Goal: Task Accomplishment & Management: Use online tool/utility

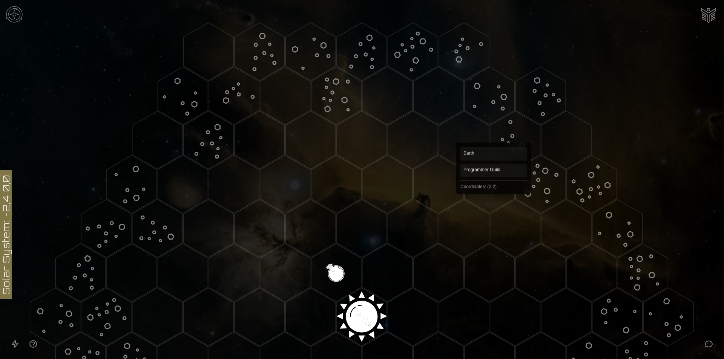
scroll to position [189, 0]
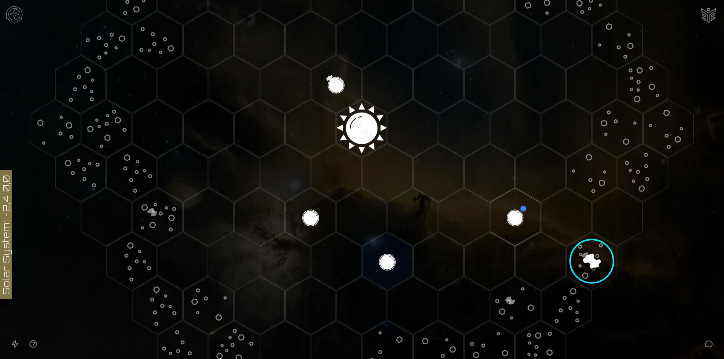
click at [606, 251] on image at bounding box center [592, 262] width 72 height 72
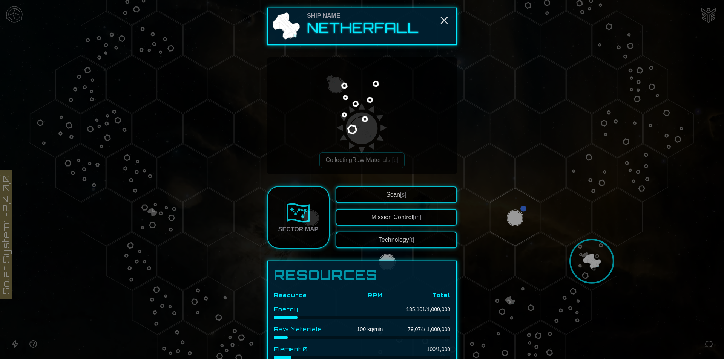
click at [515, 224] on div at bounding box center [362, 179] width 724 height 359
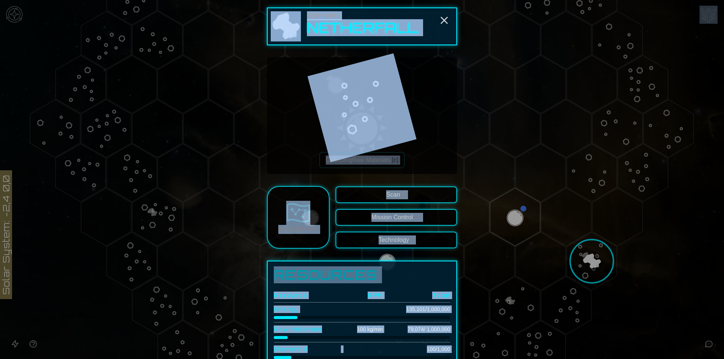
click at [515, 224] on polygon "Hex at coordinates 2,2, clickable" at bounding box center [515, 217] width 50 height 58
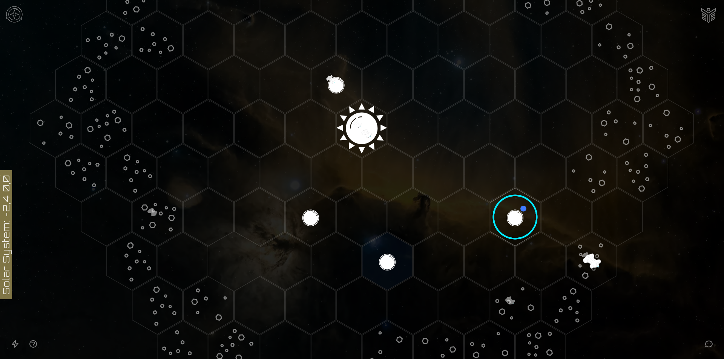
click at [515, 224] on image at bounding box center [515, 217] width 59 height 59
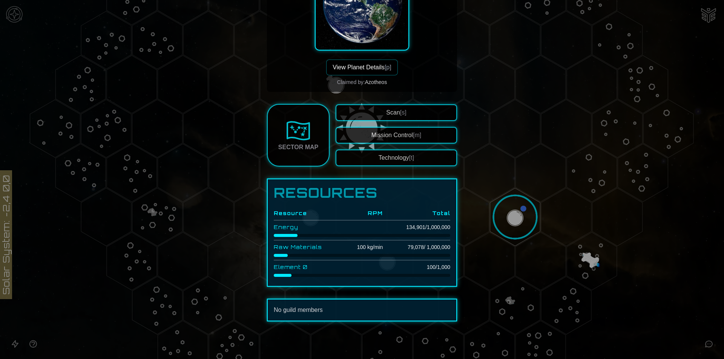
scroll to position [11, 0]
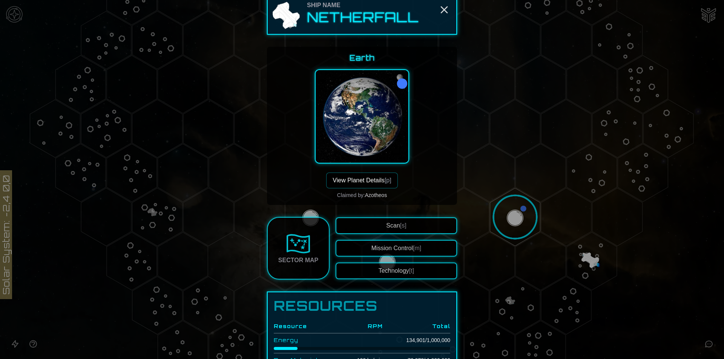
click at [374, 184] on button "View Planet Details [p]" at bounding box center [361, 181] width 71 height 16
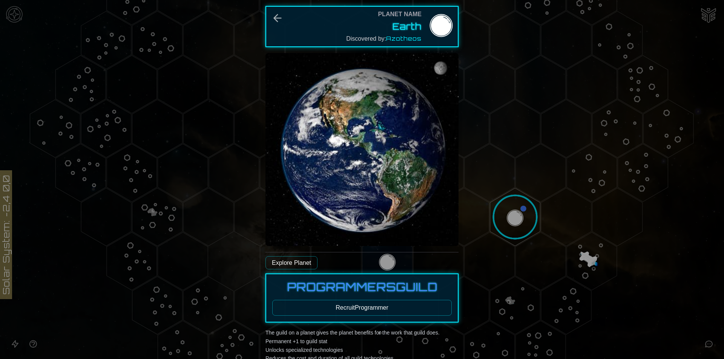
scroll to position [151, 0]
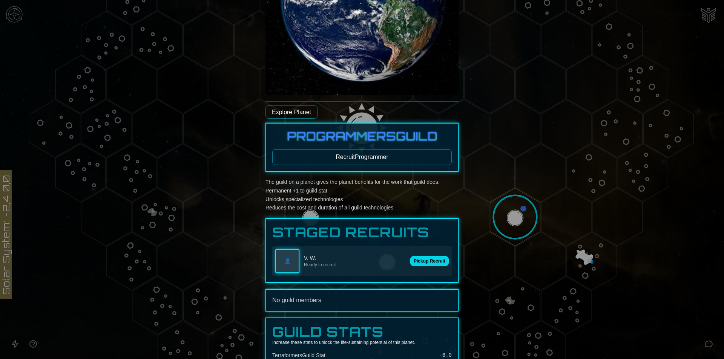
click at [434, 257] on button "Pickup Recruit" at bounding box center [429, 262] width 38 height 10
click at [411, 261] on button "Pickup Recruit" at bounding box center [429, 262] width 38 height 10
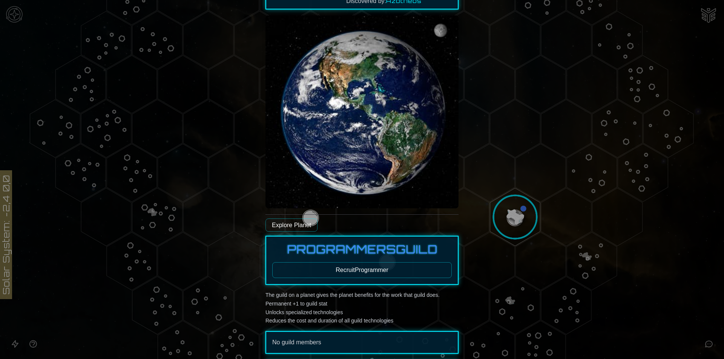
scroll to position [0, 0]
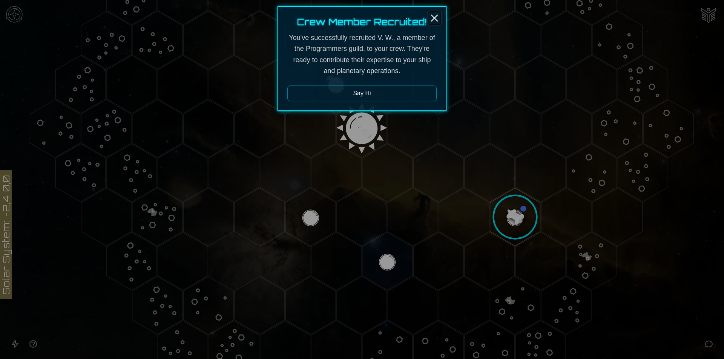
click at [435, 15] on icon "Close" at bounding box center [435, 18] width 12 height 12
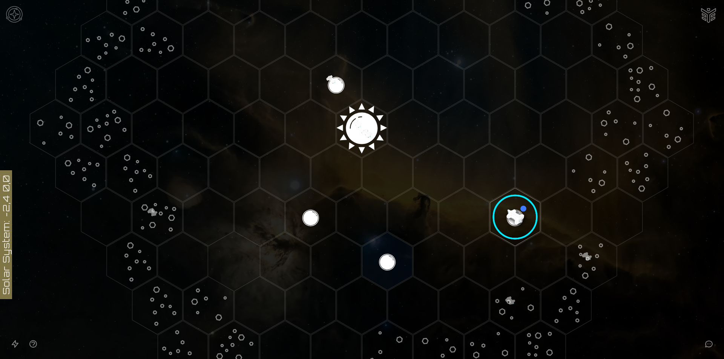
click at [708, 20] on img "Ship AI Chat" at bounding box center [709, 15] width 18 height 18
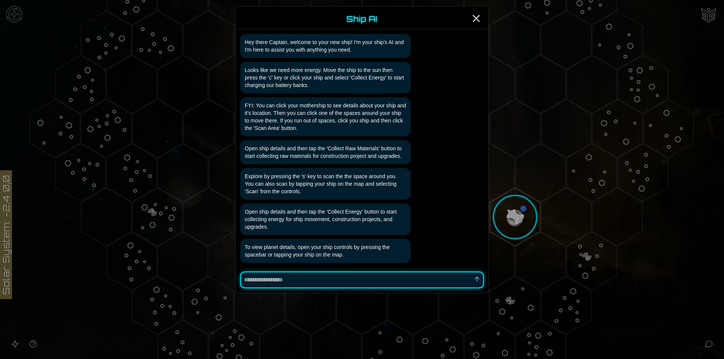
scroll to position [46, 0]
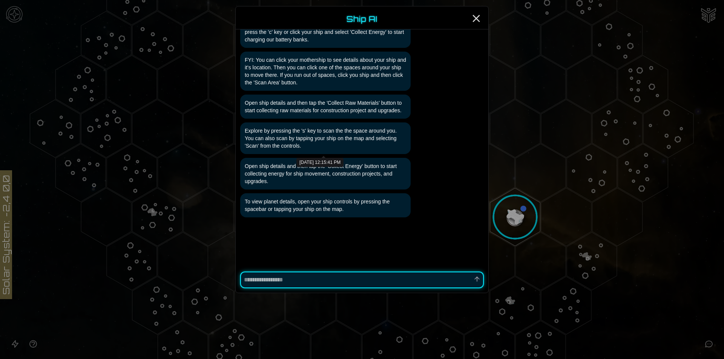
type textarea "*"
click at [676, 199] on div at bounding box center [362, 179] width 724 height 359
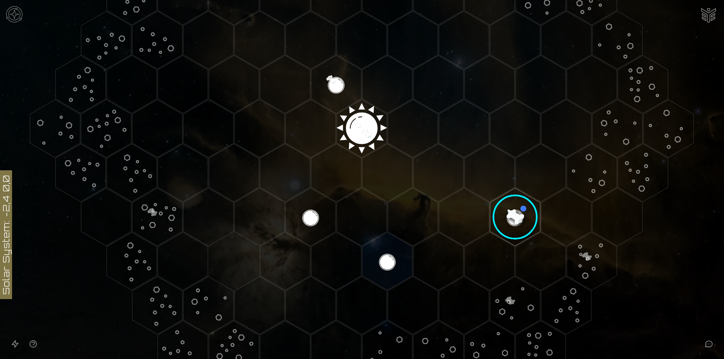
click at [711, 344] on icon at bounding box center [709, 344] width 9 height 9
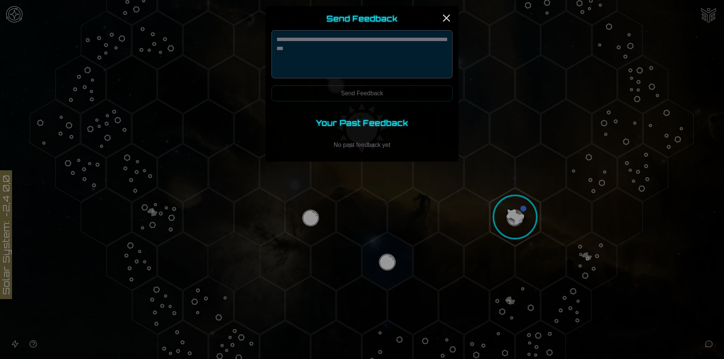
click at [5, 341] on div at bounding box center [362, 179] width 724 height 359
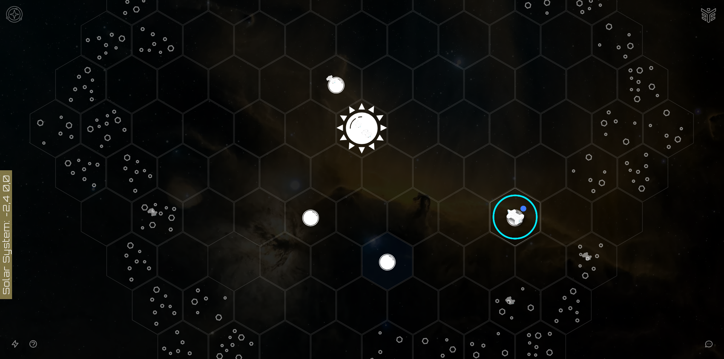
click at [12, 347] on icon "Open accessible navigation interface" at bounding box center [15, 344] width 9 height 9
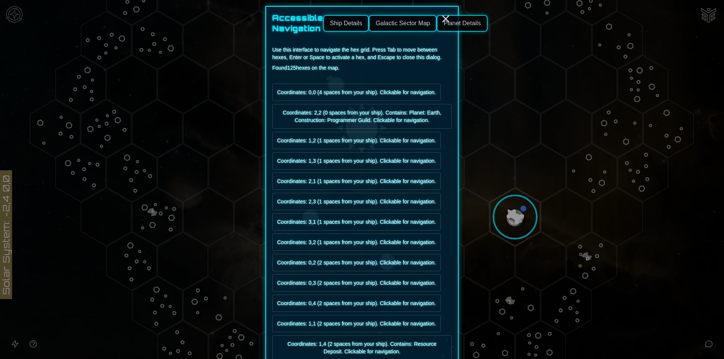
click at [464, 21] on button "Planet Details" at bounding box center [462, 23] width 51 height 17
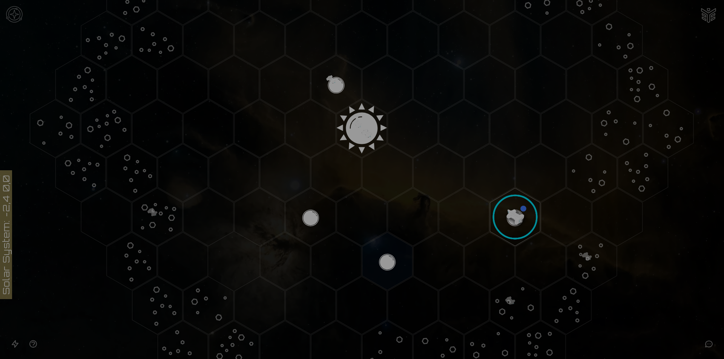
click at [9, 45] on div at bounding box center [362, 179] width 724 height 359
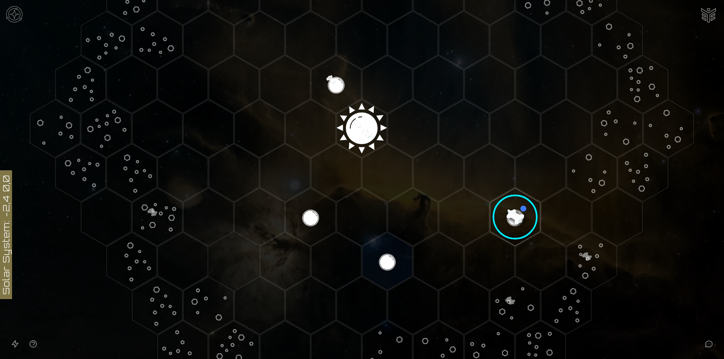
click at [18, 9] on img at bounding box center [14, 14] width 23 height 23
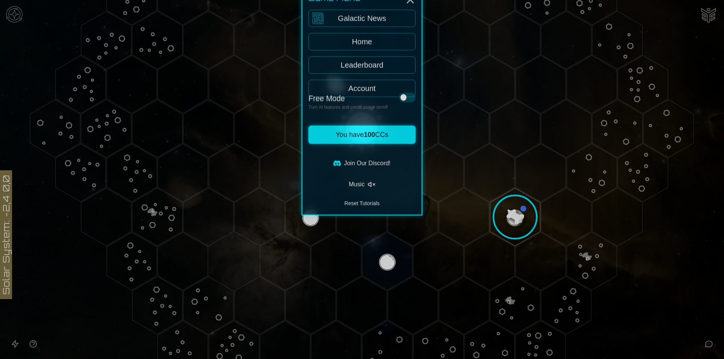
click at [654, 299] on div at bounding box center [362, 179] width 724 height 359
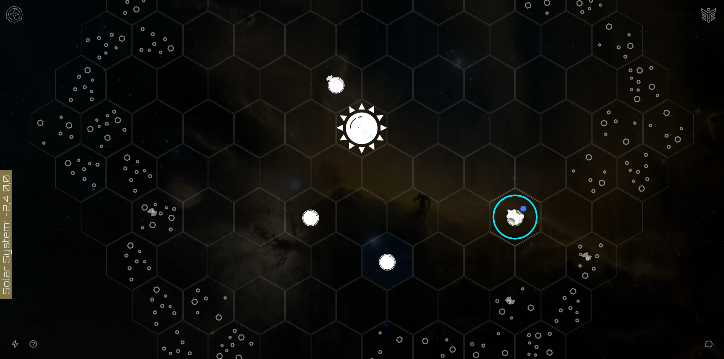
click at [505, 214] on image at bounding box center [515, 217] width 59 height 59
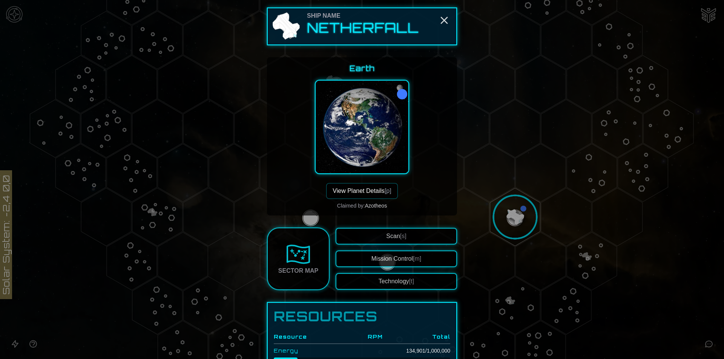
scroll to position [167, 0]
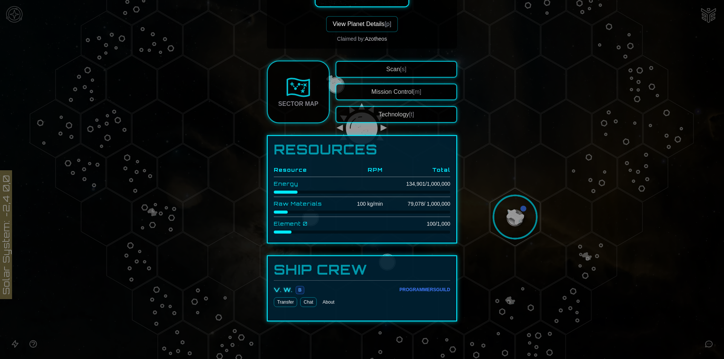
click at [321, 305] on button "About" at bounding box center [329, 303] width 18 height 10
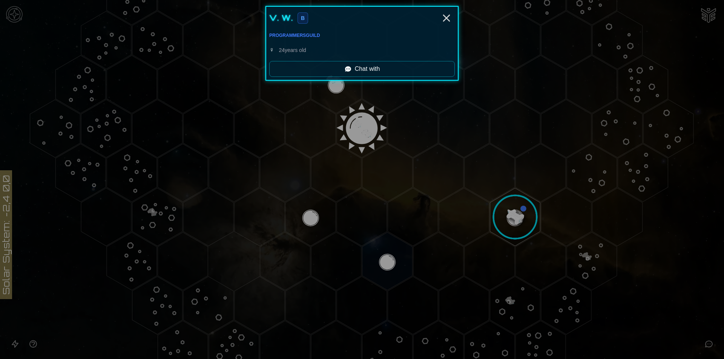
click at [641, 305] on div at bounding box center [362, 179] width 724 height 359
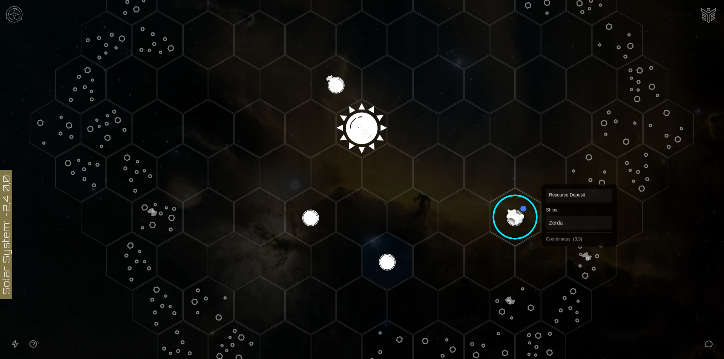
click at [579, 244] on polygon "Hex at coordinates 3,3, clickable" at bounding box center [592, 262] width 50 height 58
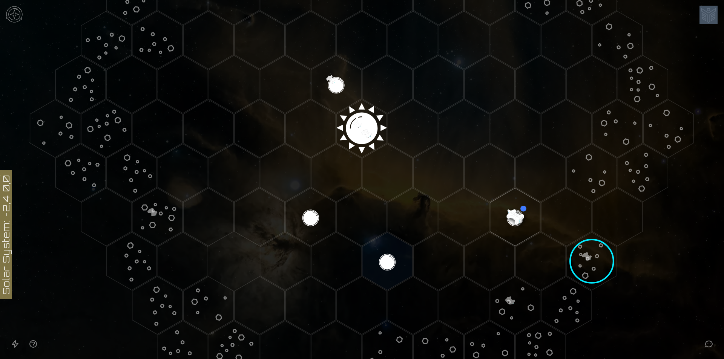
click at [579, 244] on image at bounding box center [592, 262] width 72 height 72
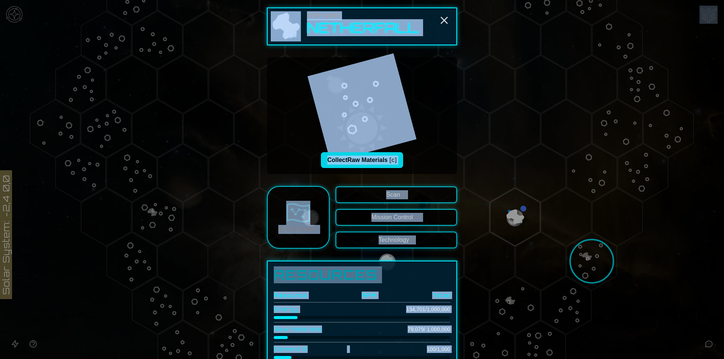
click at [340, 158] on button "Collect Raw Materials [c]" at bounding box center [362, 160] width 82 height 16
click at [446, 130] on div "Collecting Raw Materials [c]" at bounding box center [362, 115] width 178 height 105
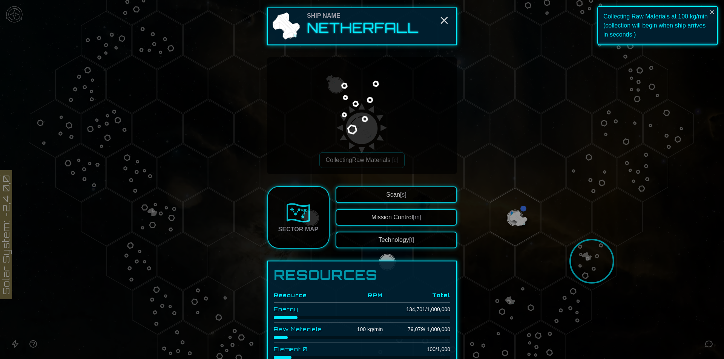
click at [413, 237] on button "Technology [t]" at bounding box center [396, 240] width 121 height 17
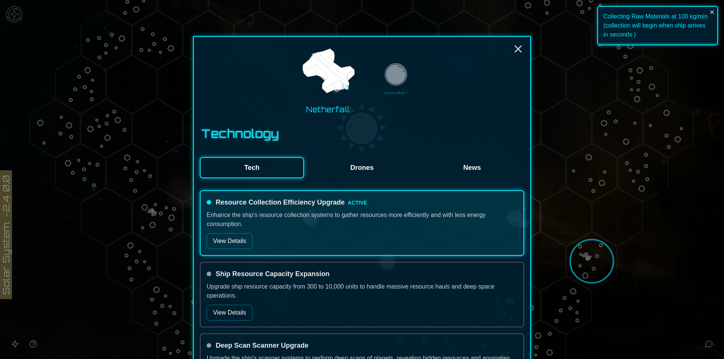
click at [213, 242] on button "View Details" at bounding box center [230, 242] width 46 height 16
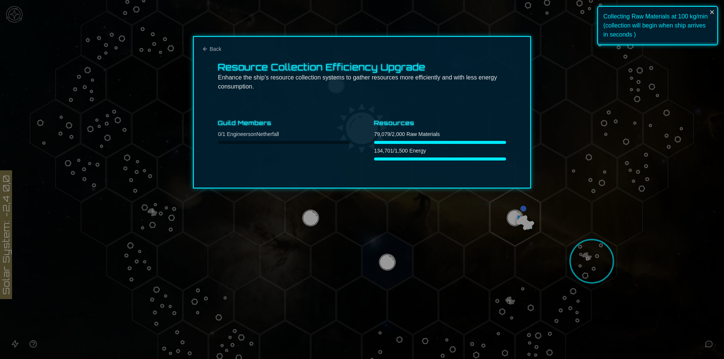
click at [200, 51] on div "Resource Collection Efficiency Upgrade Enhance the ship's resource collection s…" at bounding box center [362, 112] width 338 height 152
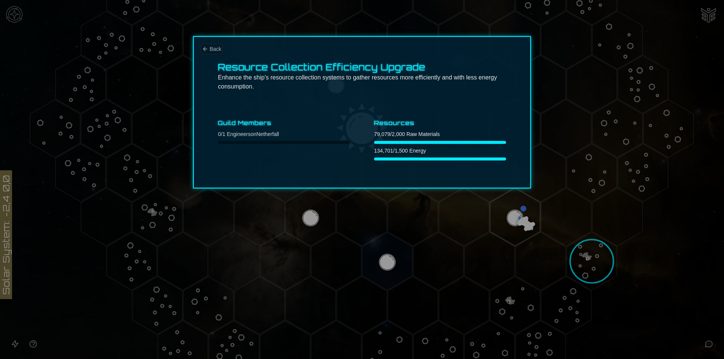
click at [220, 49] on span "Back" at bounding box center [216, 49] width 12 height 8
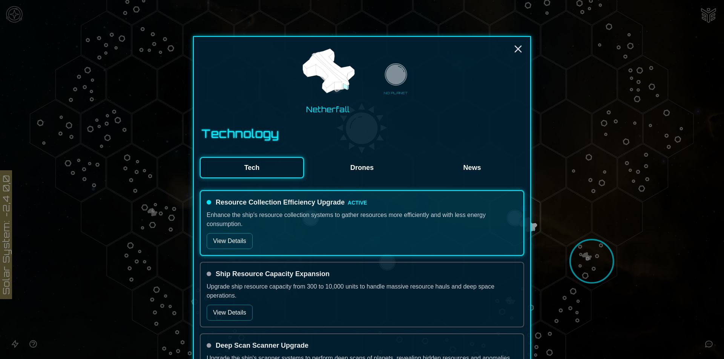
click at [355, 161] on button "Drones" at bounding box center [362, 167] width 104 height 21
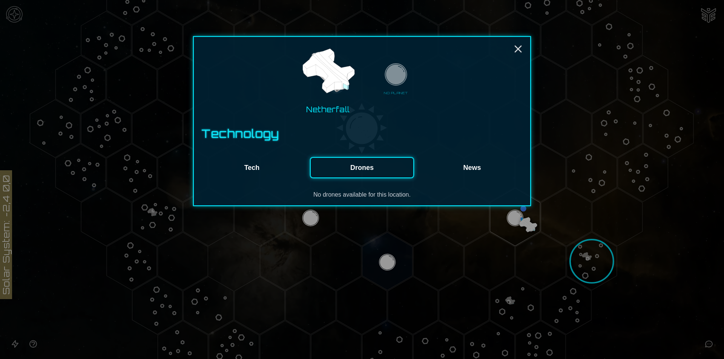
click at [469, 169] on button "News" at bounding box center [472, 167] width 104 height 21
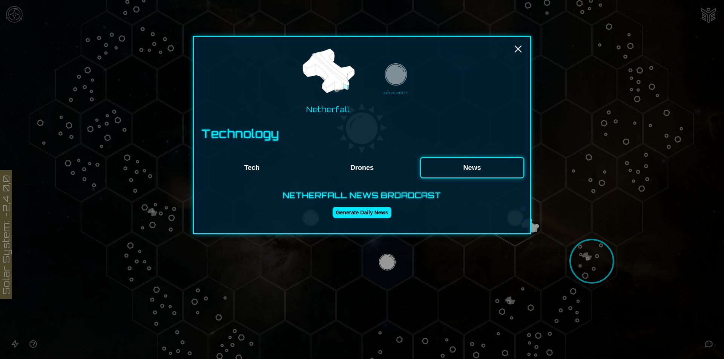
click at [678, 271] on div at bounding box center [362, 179] width 724 height 359
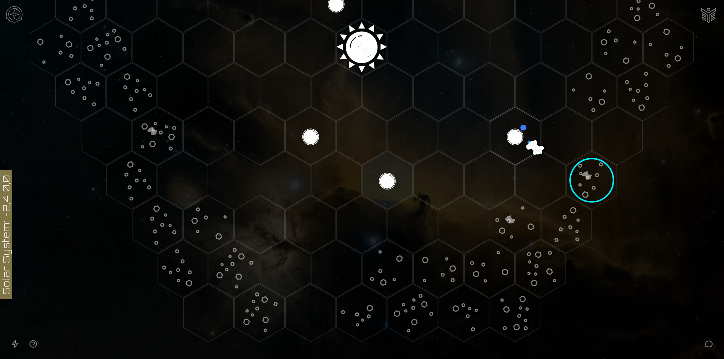
scroll to position [270, 0]
click at [616, 196] on image at bounding box center [592, 180] width 72 height 72
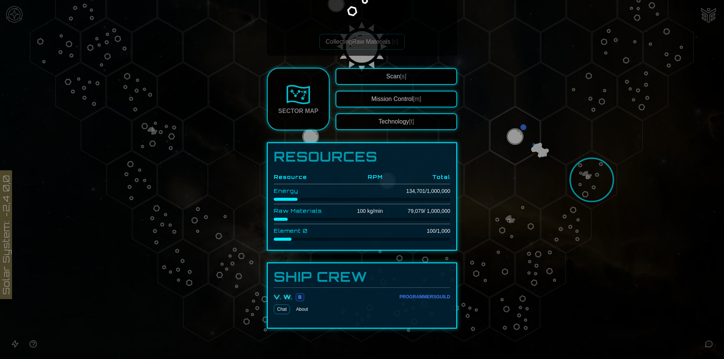
scroll to position [126, 0]
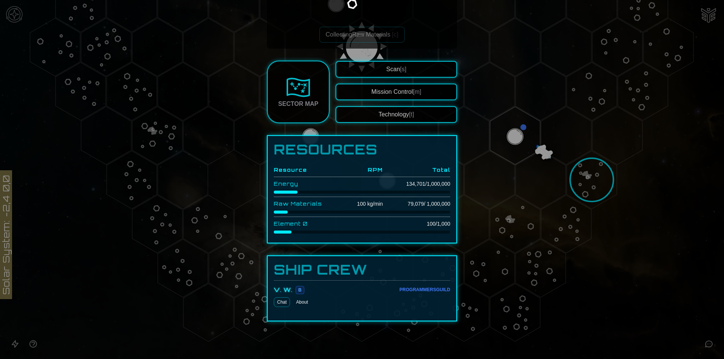
click at [304, 305] on button "About" at bounding box center [302, 303] width 18 height 10
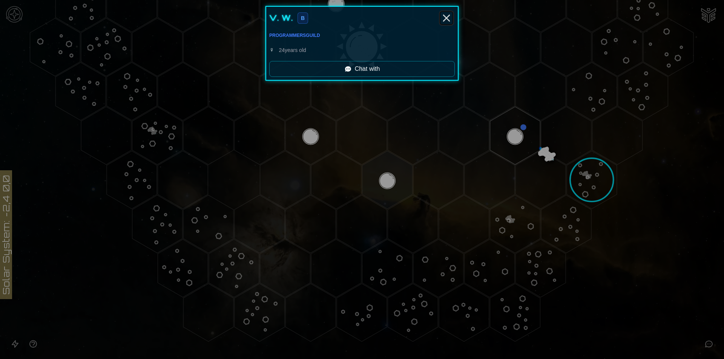
click at [447, 15] on icon "Close" at bounding box center [447, 18] width 12 height 12
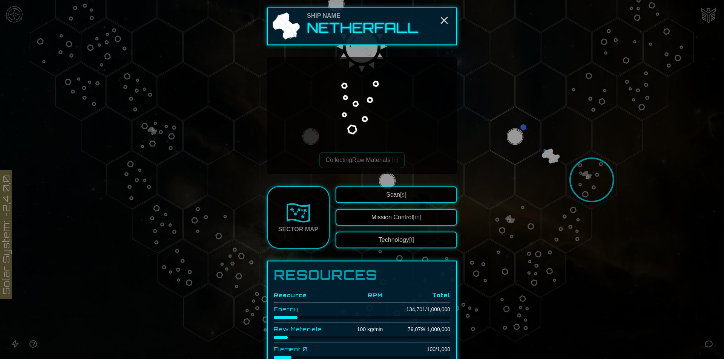
click at [286, 20] on img at bounding box center [286, 26] width 30 height 30
click at [596, 177] on div at bounding box center [362, 179] width 724 height 359
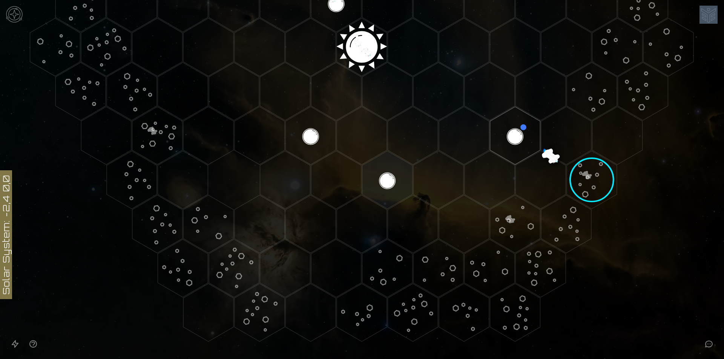
click at [596, 177] on image at bounding box center [592, 180] width 72 height 72
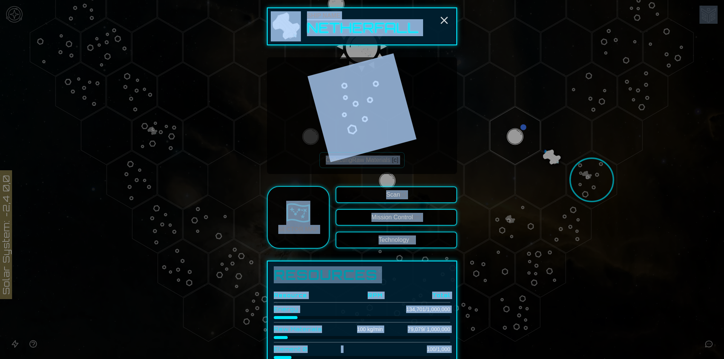
click at [410, 149] on div "Collecting Raw Materials [c]" at bounding box center [362, 115] width 178 height 105
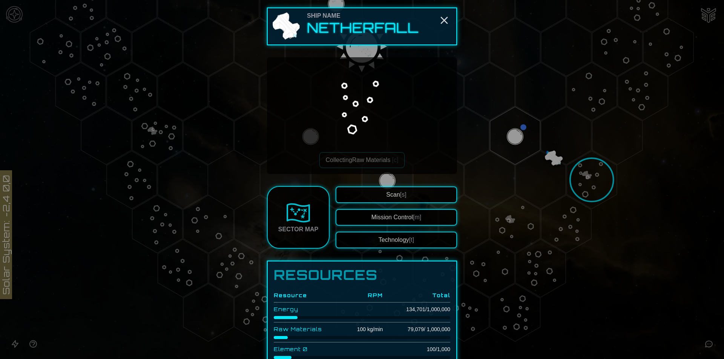
click at [408, 225] on button "Mission Control [m]" at bounding box center [396, 217] width 121 height 17
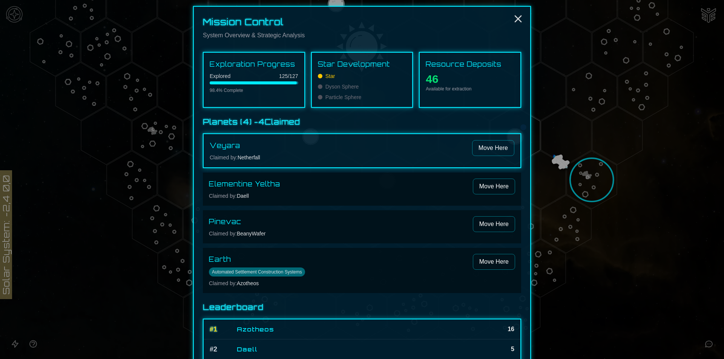
click at [278, 273] on span "Automated Settlement Construction Systems" at bounding box center [257, 272] width 96 height 9
click at [273, 273] on span "Automated Settlement Construction Systems" at bounding box center [257, 272] width 96 height 9
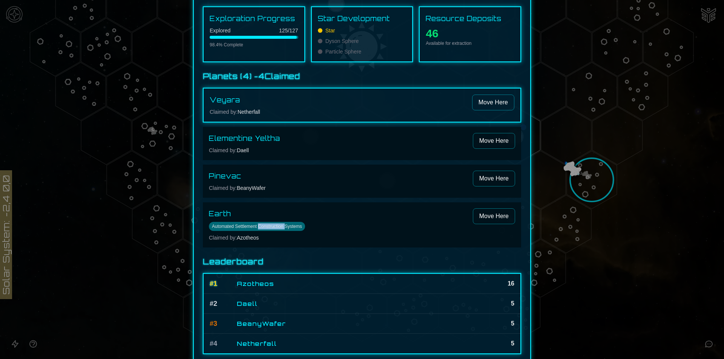
scroll to position [48, 0]
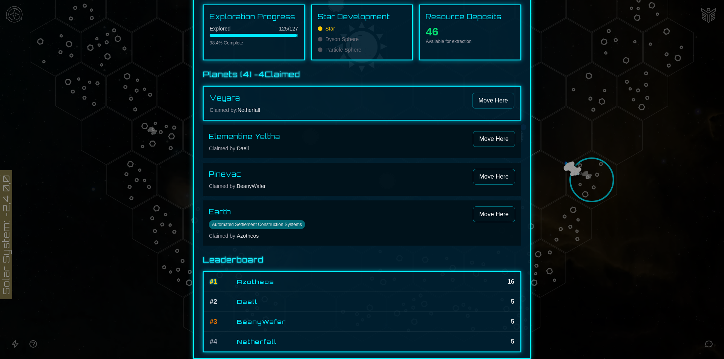
click at [589, 175] on div at bounding box center [362, 179] width 724 height 359
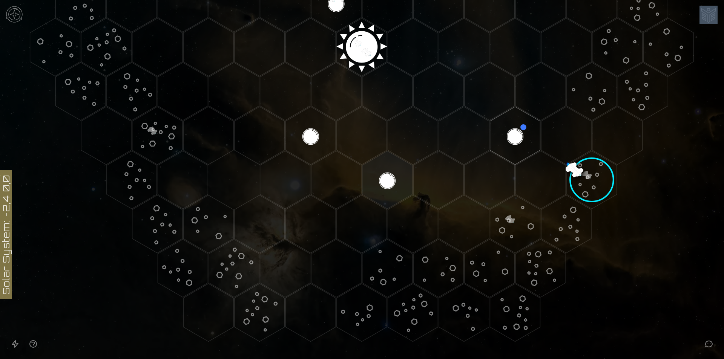
click at [589, 175] on image at bounding box center [592, 180] width 72 height 72
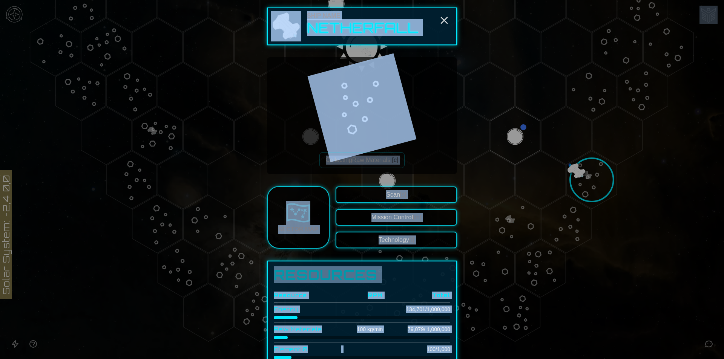
click at [412, 149] on div "Collecting Raw Materials [c]" at bounding box center [362, 115] width 178 height 105
click at [432, 145] on div "Collecting Raw Materials [c]" at bounding box center [362, 115] width 178 height 105
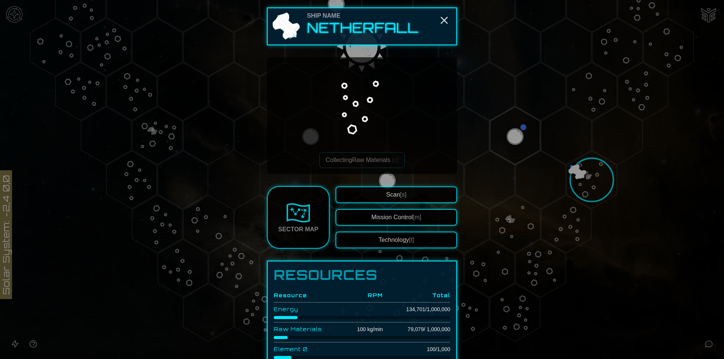
click at [415, 223] on button "Mission Control [m]" at bounding box center [396, 217] width 121 height 17
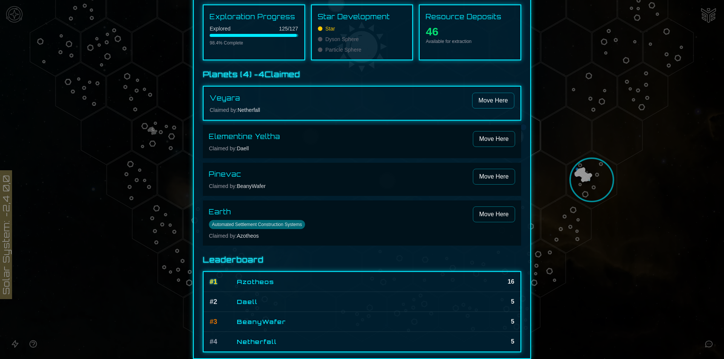
click at [578, 175] on div at bounding box center [362, 179] width 724 height 359
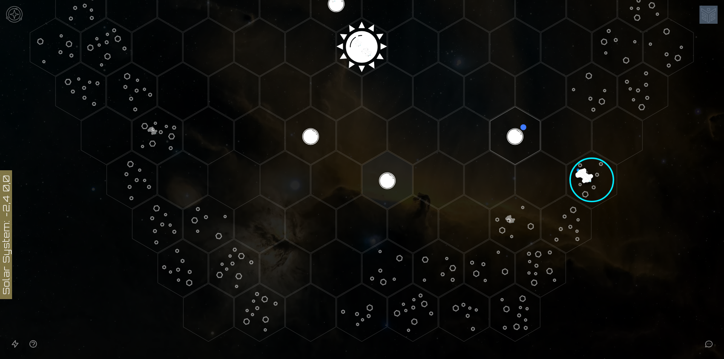
click at [578, 175] on image at bounding box center [592, 180] width 72 height 72
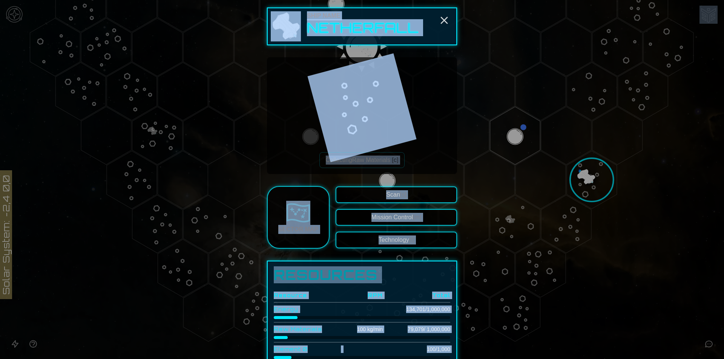
click at [429, 130] on div "Collecting Raw Materials [c]" at bounding box center [362, 115] width 178 height 105
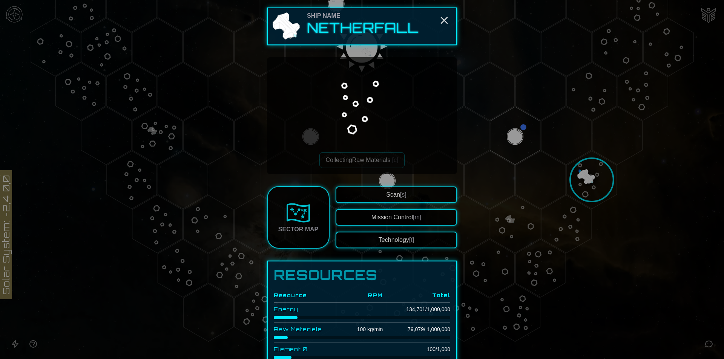
click at [641, 200] on div at bounding box center [362, 179] width 724 height 359
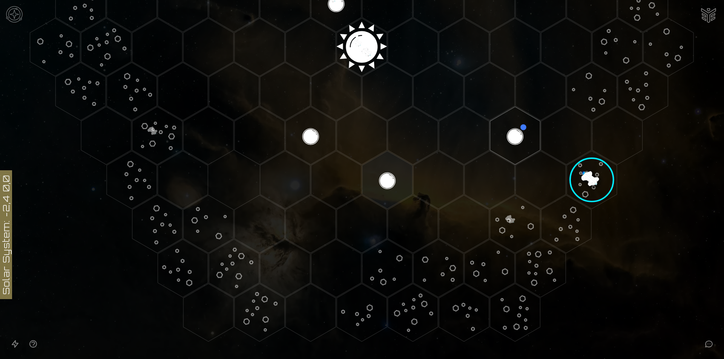
click at [605, 194] on image at bounding box center [592, 180] width 72 height 72
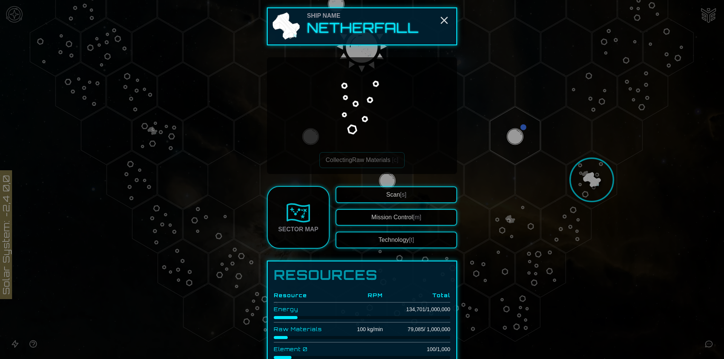
click at [653, 230] on div at bounding box center [362, 179] width 724 height 359
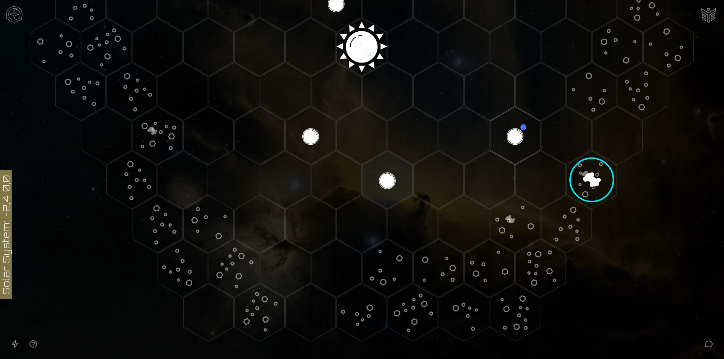
click at [601, 186] on image at bounding box center [592, 180] width 72 height 72
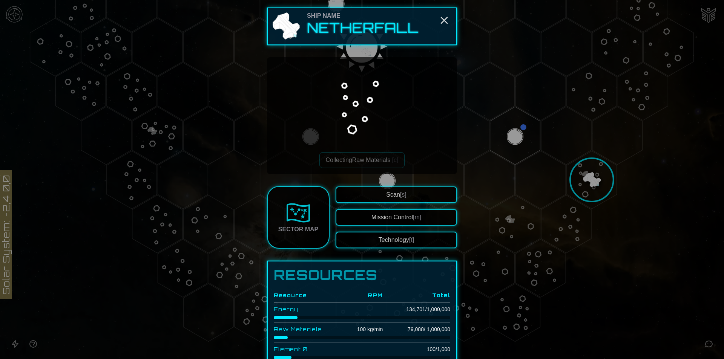
click at [278, 20] on img at bounding box center [286, 26] width 30 height 30
click at [360, 196] on button "Scan [s]" at bounding box center [396, 195] width 121 height 17
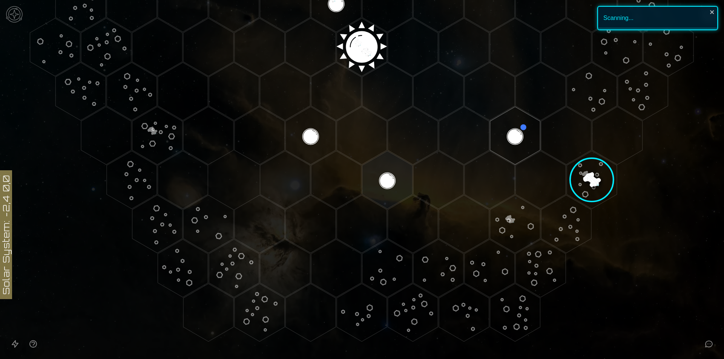
click at [597, 165] on image at bounding box center [592, 180] width 72 height 72
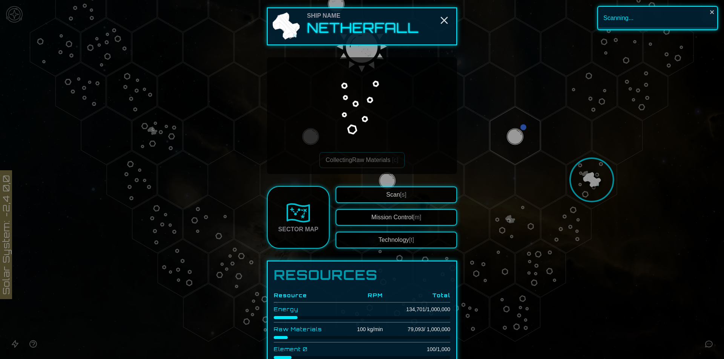
click at [391, 217] on button "Mission Control [m]" at bounding box center [396, 217] width 121 height 17
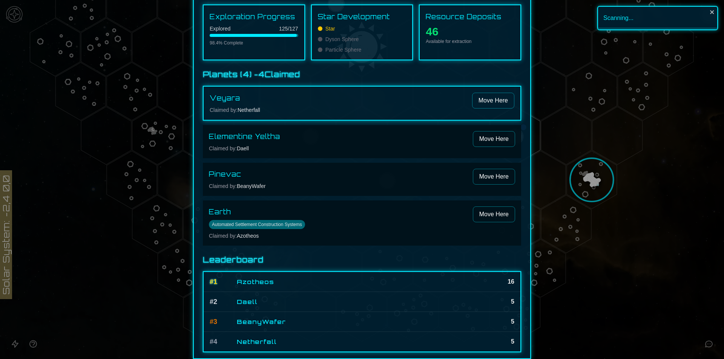
click at [614, 207] on div at bounding box center [362, 179] width 724 height 359
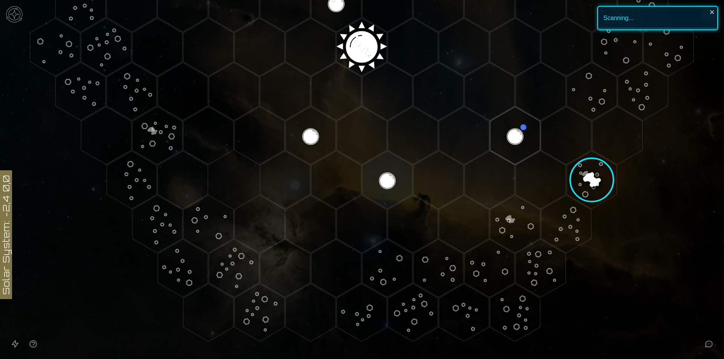
click at [598, 187] on image at bounding box center [592, 180] width 72 height 72
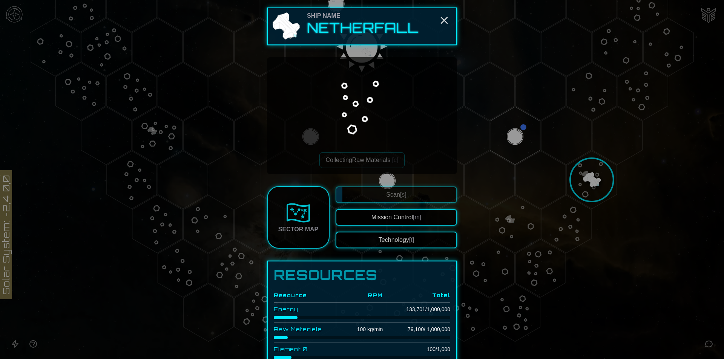
click at [379, 239] on button "Technology [t]" at bounding box center [396, 240] width 121 height 17
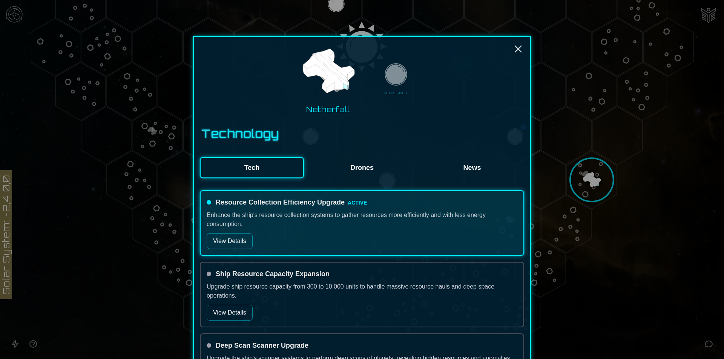
click at [368, 172] on button "Drones" at bounding box center [362, 167] width 104 height 21
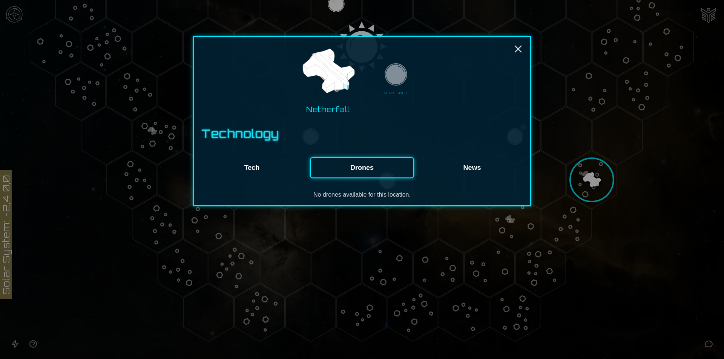
click at [273, 169] on button "Tech" at bounding box center [252, 167] width 104 height 21
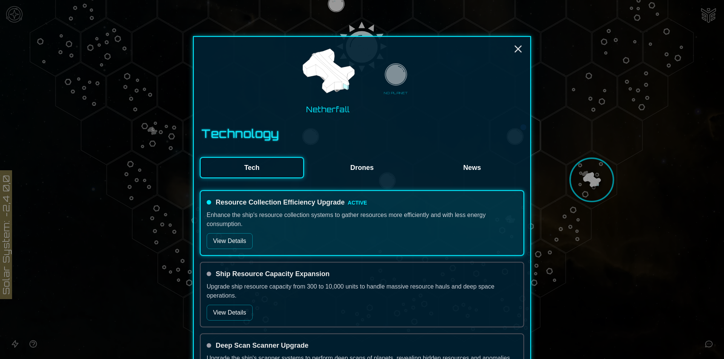
scroll to position [189, 0]
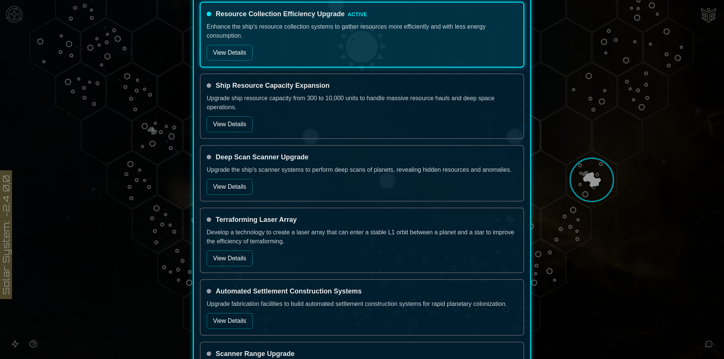
click at [216, 183] on button "View Details" at bounding box center [230, 187] width 46 height 16
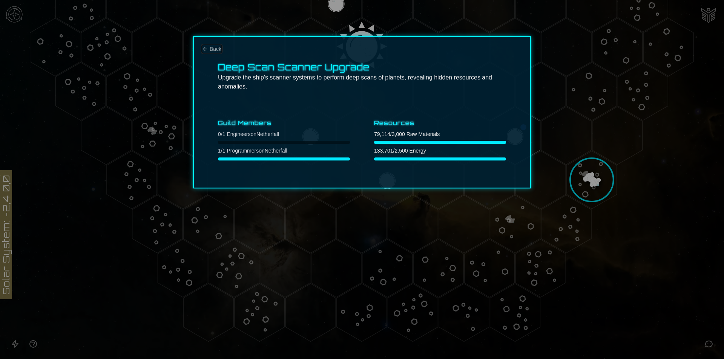
click at [204, 51] on icon "Back" at bounding box center [205, 49] width 6 height 6
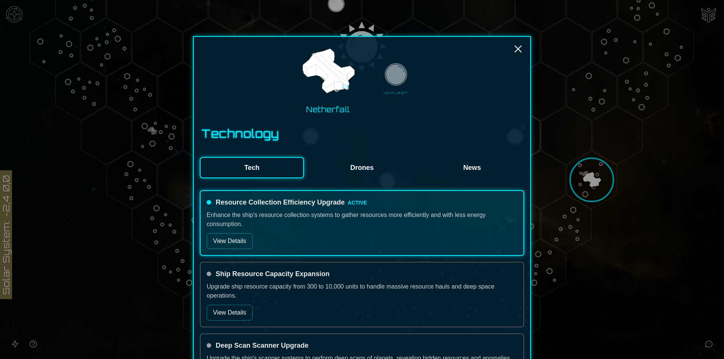
click at [220, 231] on div "Resource Collection Efficiency Upgrade ACTIVE Enhance the ship's resource colle…" at bounding box center [362, 223] width 324 height 66
click at [220, 236] on button "View Details" at bounding box center [230, 242] width 46 height 16
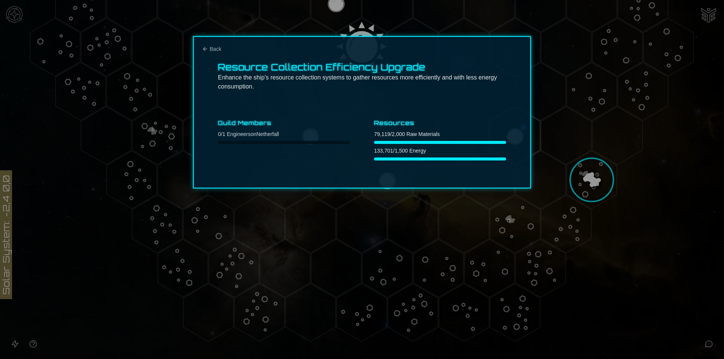
click at [202, 49] on div "Back Resource Collection Efficiency Upgrade Enhance the ship's resource collect…" at bounding box center [362, 112] width 338 height 152
click at [209, 47] on button "Back" at bounding box center [211, 49] width 19 height 8
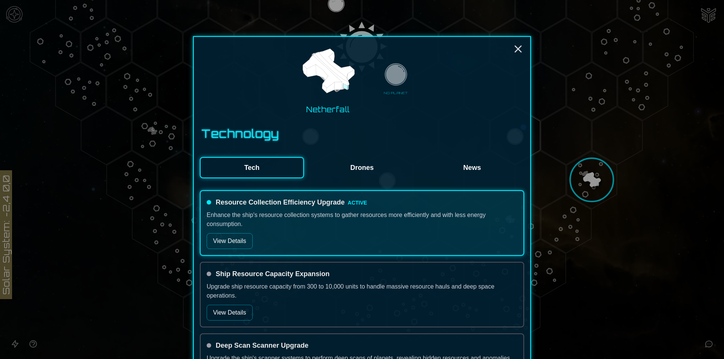
click at [468, 178] on button "News" at bounding box center [472, 167] width 104 height 21
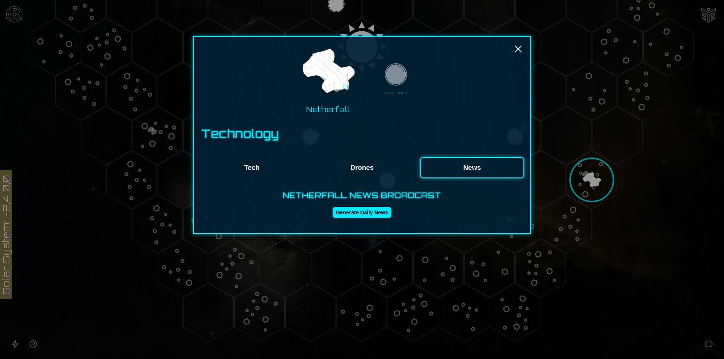
click at [267, 165] on button "Tech" at bounding box center [252, 167] width 104 height 21
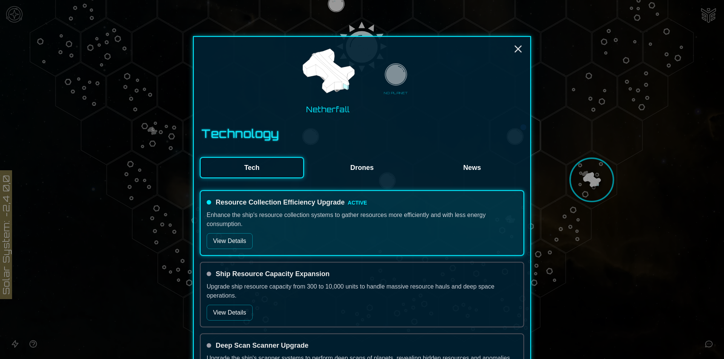
click at [515, 52] on icon "Close" at bounding box center [518, 49] width 12 height 12
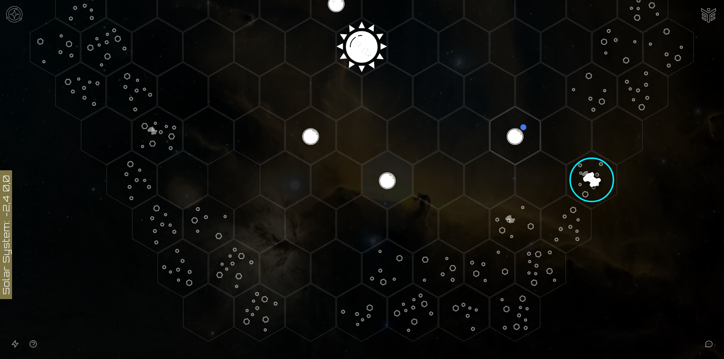
click at [630, 230] on icon at bounding box center [362, 47] width 724 height 635
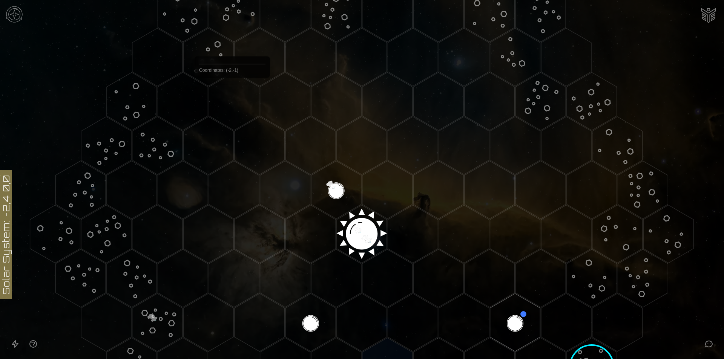
scroll to position [81, 0]
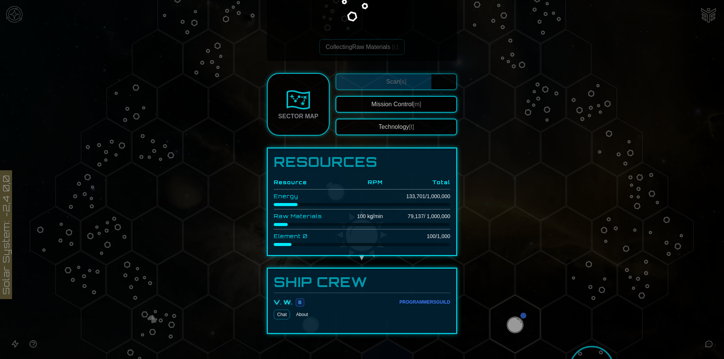
scroll to position [126, 0]
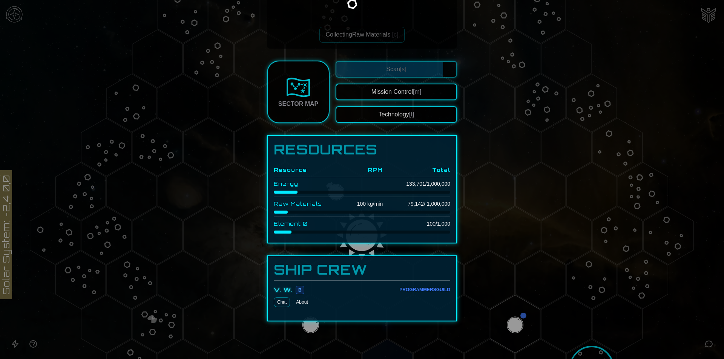
click at [372, 116] on button "Technology [t]" at bounding box center [396, 114] width 121 height 17
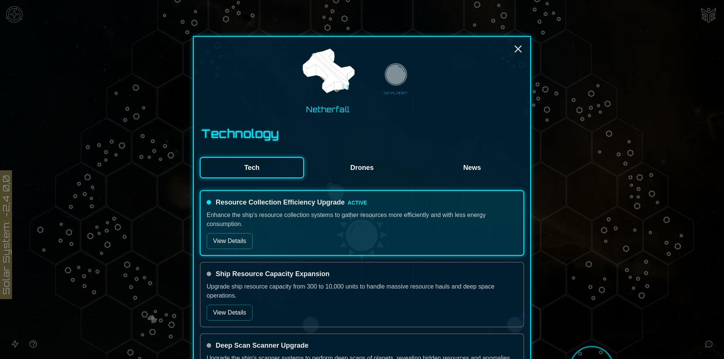
click at [606, 328] on div at bounding box center [362, 179] width 724 height 359
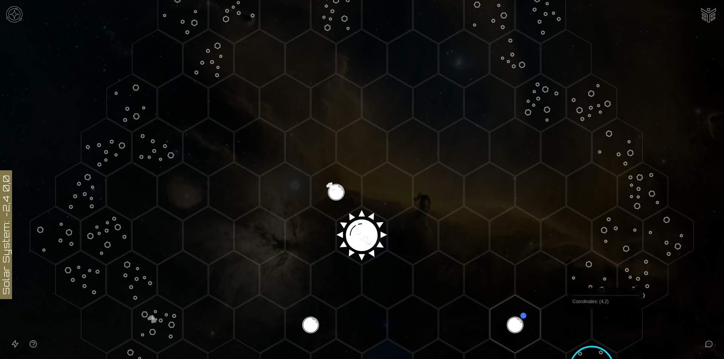
click at [606, 327] on polygon "Hex at coordinates 4,2, clickable" at bounding box center [618, 324] width 50 height 58
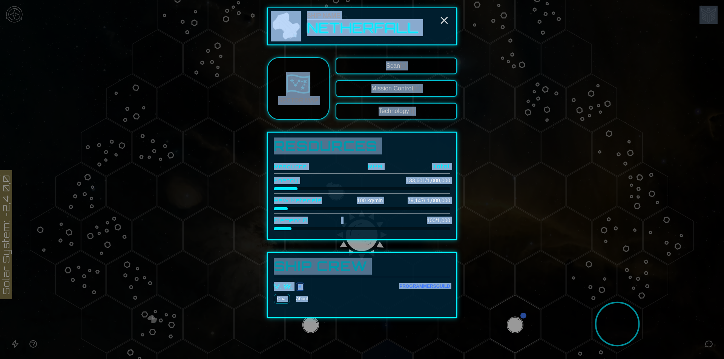
click at [321, 126] on div "Ship Name Netherfall Sector Map Scan [s] Mission Control [m] Technology [t] Res…" at bounding box center [362, 163] width 190 height 311
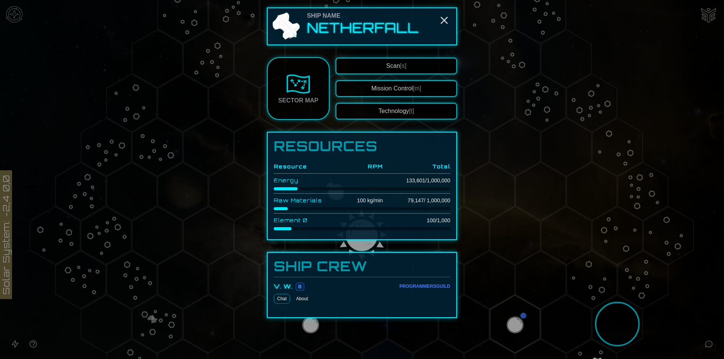
click at [352, 110] on button "Technology [t]" at bounding box center [396, 111] width 121 height 17
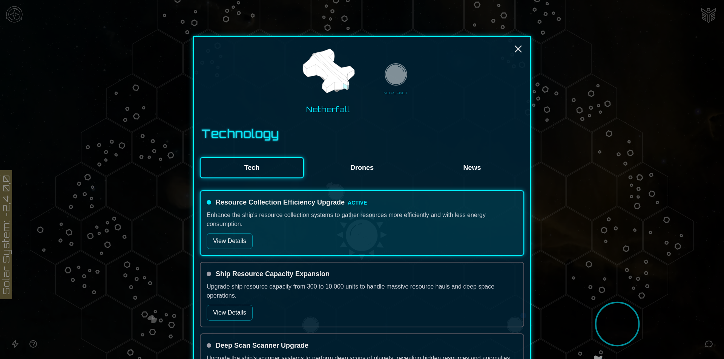
click at [341, 167] on button "Drones" at bounding box center [362, 167] width 104 height 21
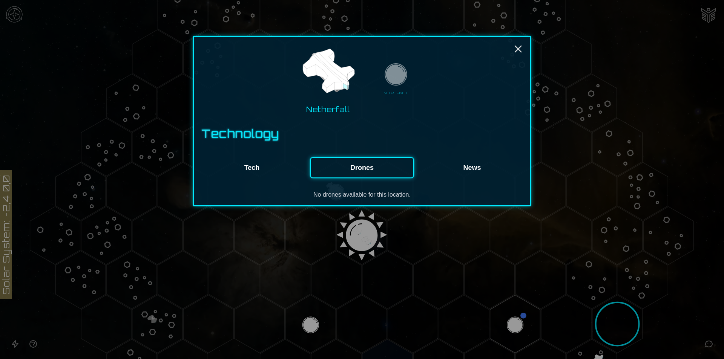
click at [269, 167] on button "Tech" at bounding box center [252, 167] width 104 height 21
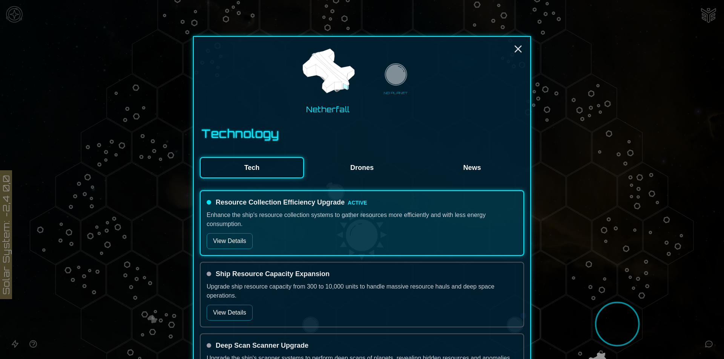
click at [215, 239] on button "View Details" at bounding box center [230, 242] width 46 height 16
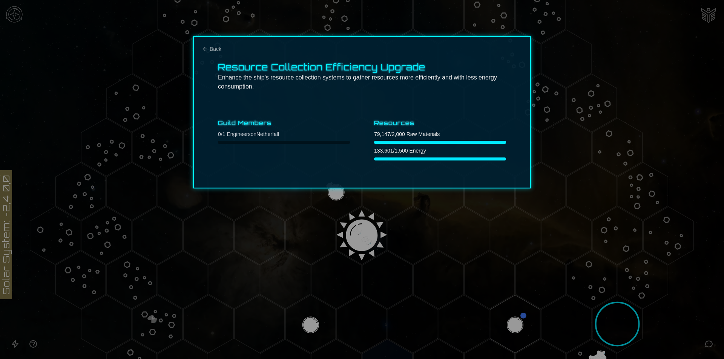
click at [203, 54] on div "Resource Collection Efficiency Upgrade Enhance the ship's resource collection s…" at bounding box center [362, 112] width 338 height 152
click at [206, 51] on icon "Back" at bounding box center [205, 49] width 6 height 6
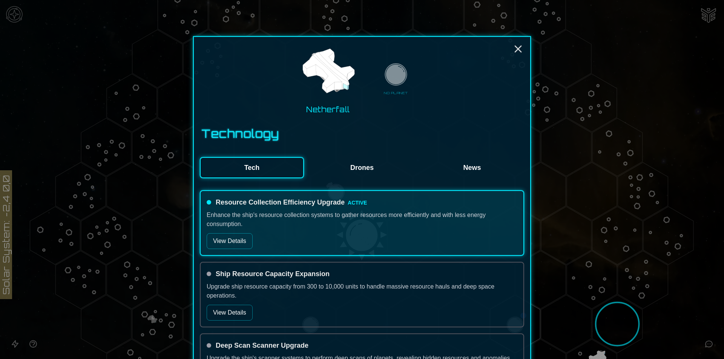
scroll to position [151, 0]
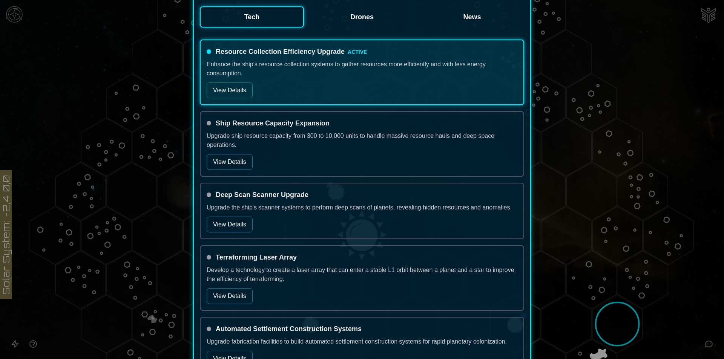
click at [220, 161] on button "View Details" at bounding box center [230, 162] width 46 height 16
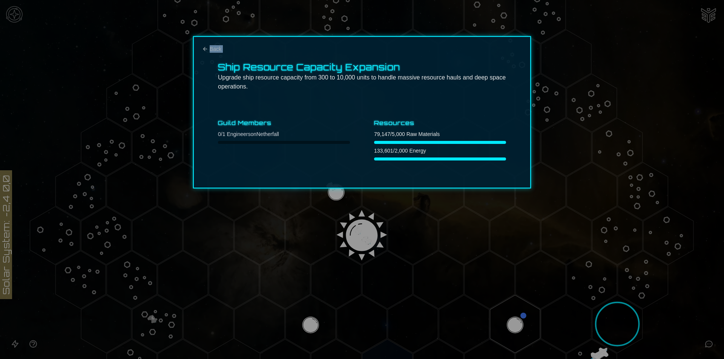
click at [203, 51] on div "Back Ship Resource Capacity Expansion Upgrade ship resource capacity from 300 t…" at bounding box center [362, 112] width 338 height 152
click at [205, 49] on icon "Back" at bounding box center [205, 49] width 6 height 6
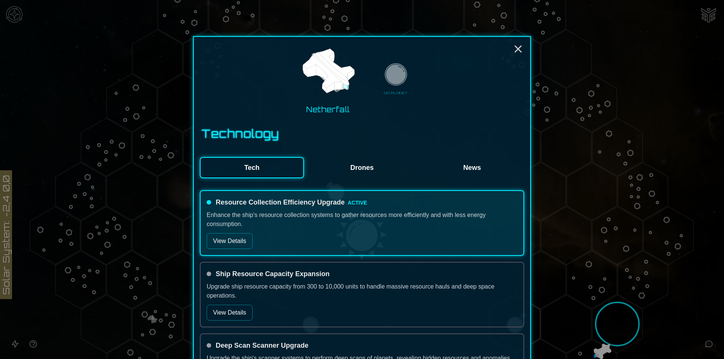
scroll to position [151, 0]
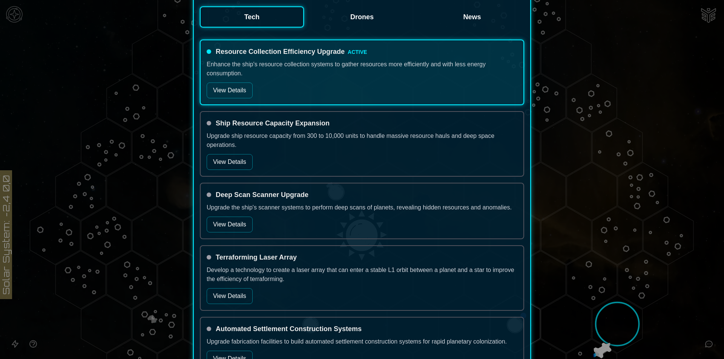
click at [234, 230] on button "View Details" at bounding box center [230, 225] width 46 height 16
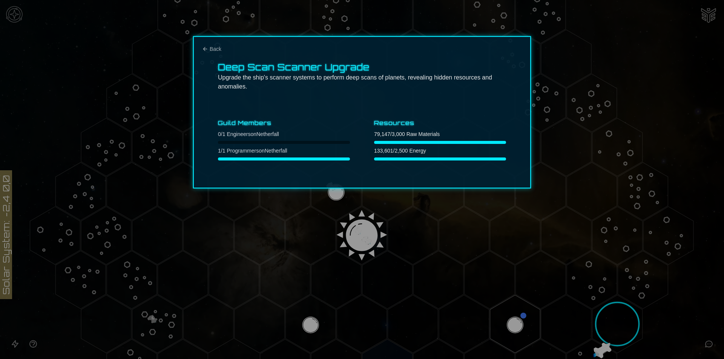
scroll to position [0, 0]
click at [219, 56] on div "Deep Scan Scanner Upgrade Upgrade the ship's scanner systems to perform deep sc…" at bounding box center [362, 112] width 338 height 152
click at [218, 52] on div "Back Deep Scan Scanner Upgrade Upgrade the ship's scanner systems to perform de…" at bounding box center [362, 112] width 338 height 152
click at [211, 51] on span "Back" at bounding box center [216, 49] width 12 height 8
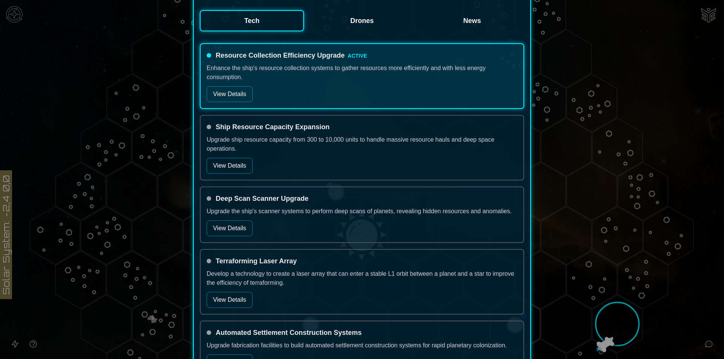
scroll to position [151, 0]
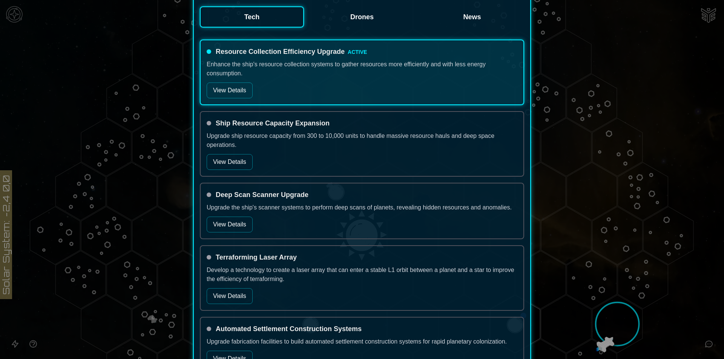
click at [229, 297] on button "View Details" at bounding box center [230, 297] width 46 height 16
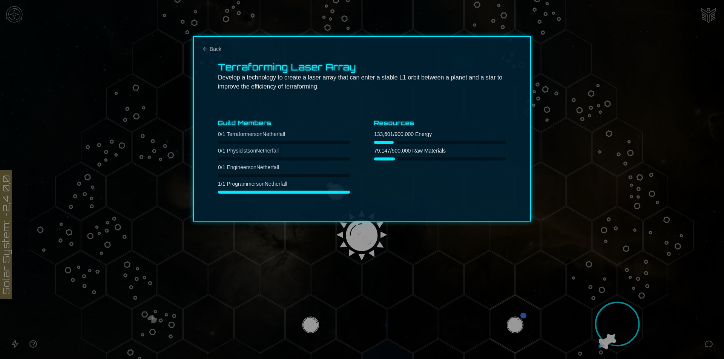
click at [218, 44] on div "Terraforming Laser Array Develop a technology to create a laser array that can …" at bounding box center [362, 129] width 338 height 186
click at [215, 48] on span "Back" at bounding box center [216, 49] width 12 height 8
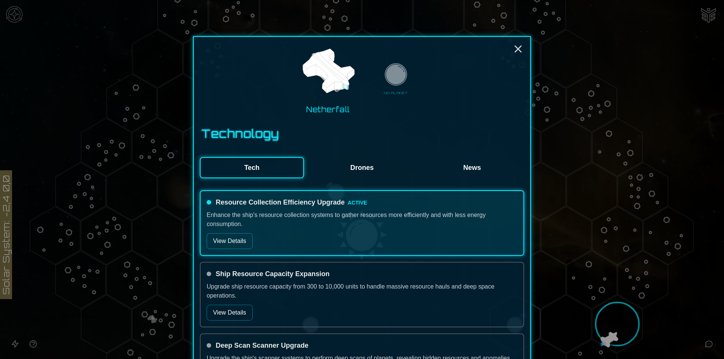
click at [347, 80] on img at bounding box center [328, 72] width 58 height 58
click at [316, 83] on img at bounding box center [328, 72] width 58 height 58
click at [519, 45] on icon "Close" at bounding box center [518, 49] width 12 height 12
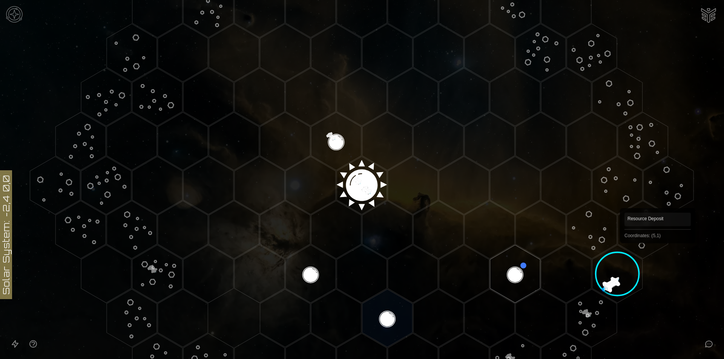
scroll to position [270, 0]
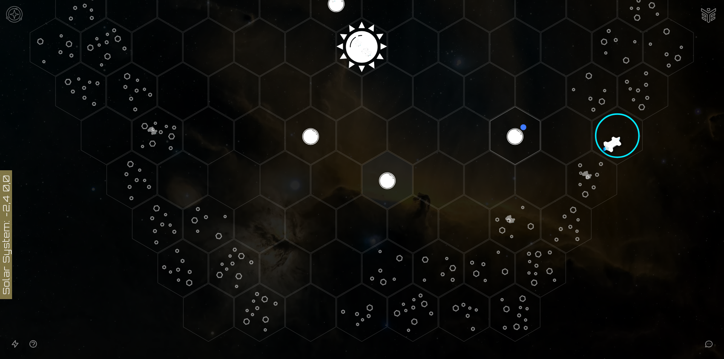
click at [582, 174] on polygon "Hex at coordinates 3,3, clickable" at bounding box center [592, 180] width 50 height 58
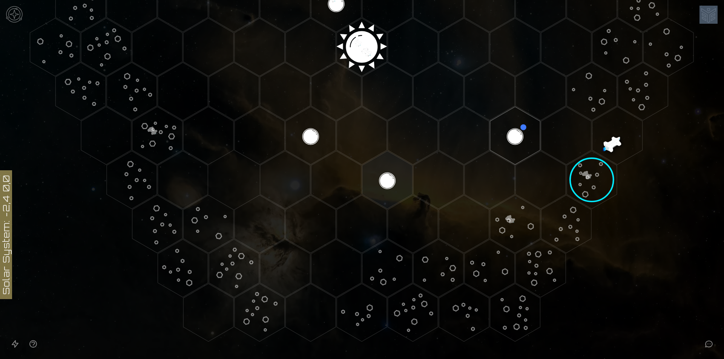
click at [582, 174] on image at bounding box center [592, 180] width 72 height 72
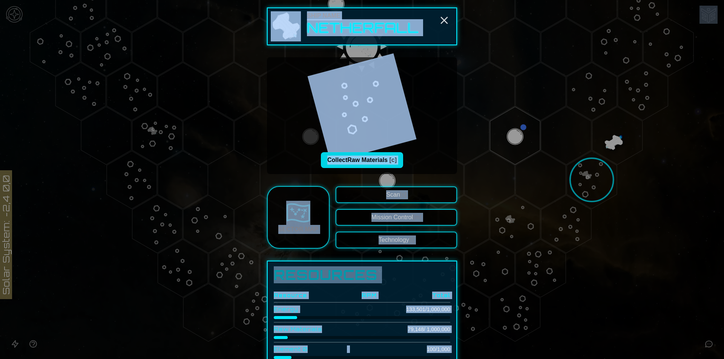
click at [368, 163] on button "Collect Raw Materials [c]" at bounding box center [362, 160] width 82 height 16
click at [413, 153] on div "Collecting Raw Materials [c]" at bounding box center [362, 115] width 178 height 105
